Goal: Navigation & Orientation: Find specific page/section

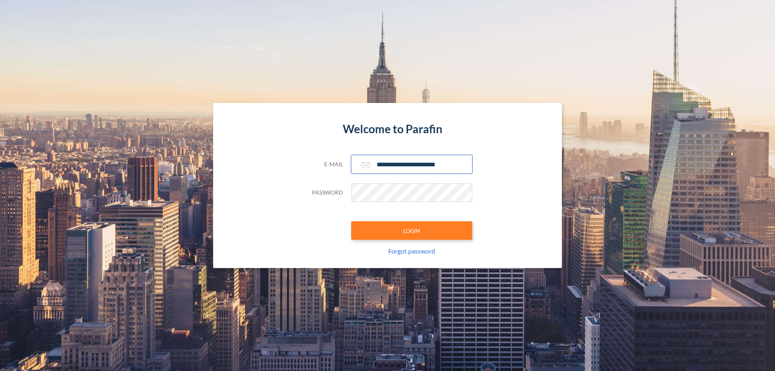
type input "**********"
click at [412, 230] on button "LOGIN" at bounding box center [411, 230] width 121 height 19
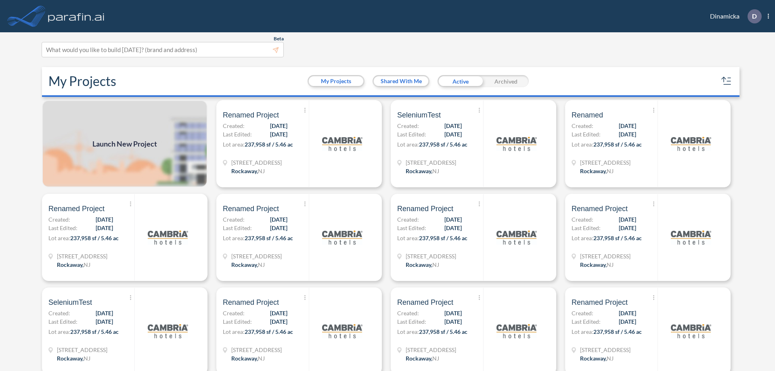
scroll to position [2, 0]
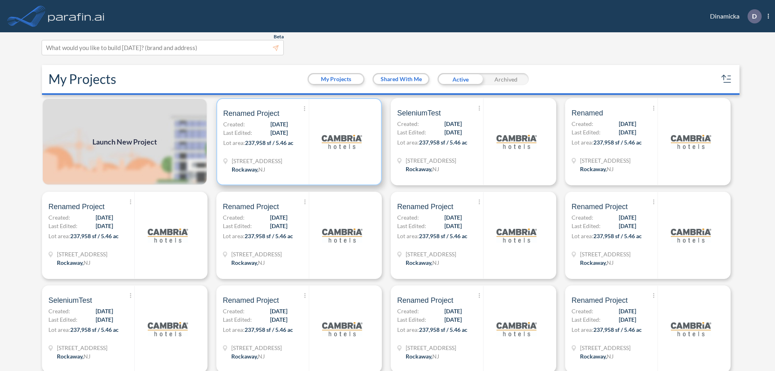
click at [297, 142] on p "Lot area: 237,958 sf / 5.46 ac" at bounding box center [266, 144] width 86 height 12
